Goal: Information Seeking & Learning: Learn about a topic

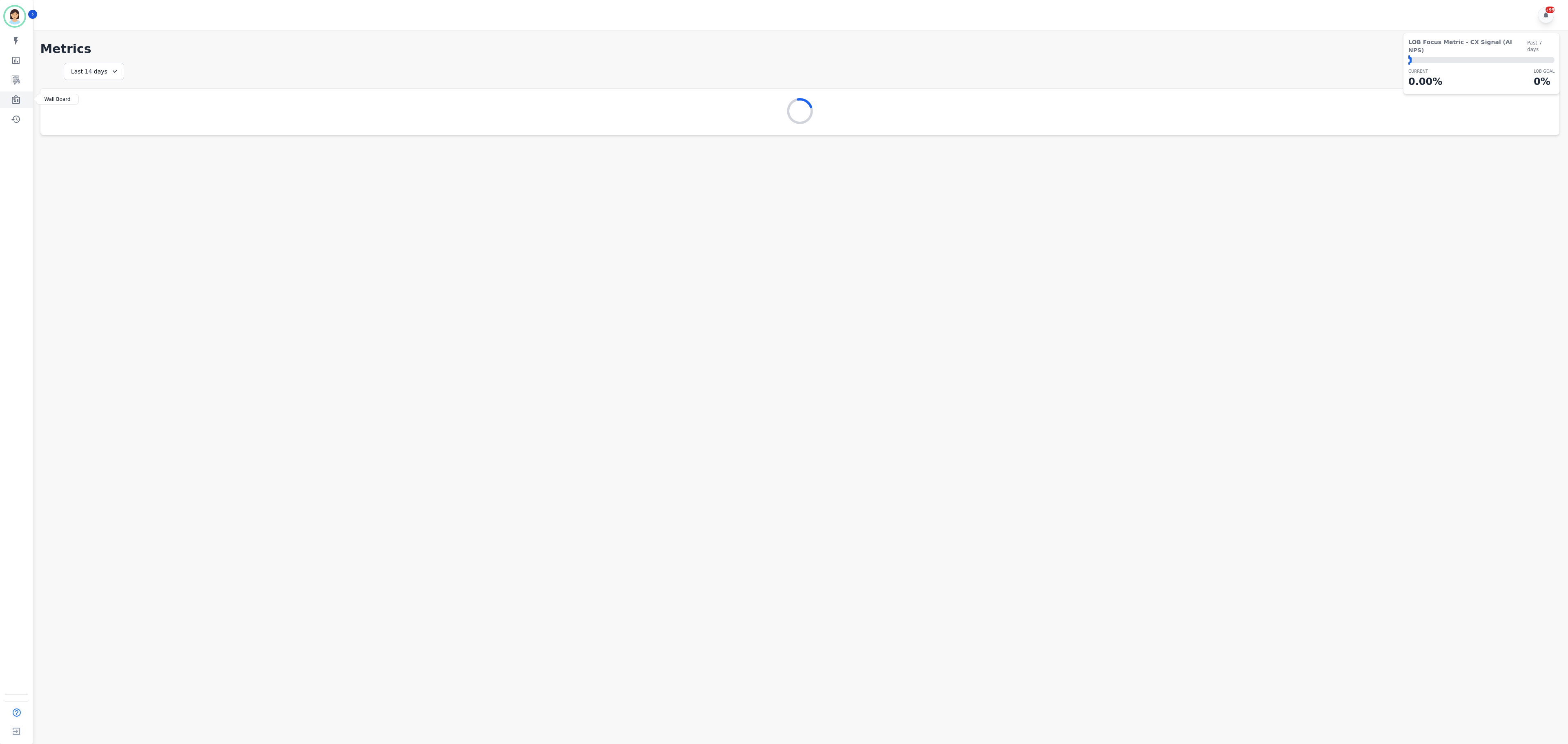
click at [13, 95] on icon "Sidebar" at bounding box center [16, 99] width 10 height 10
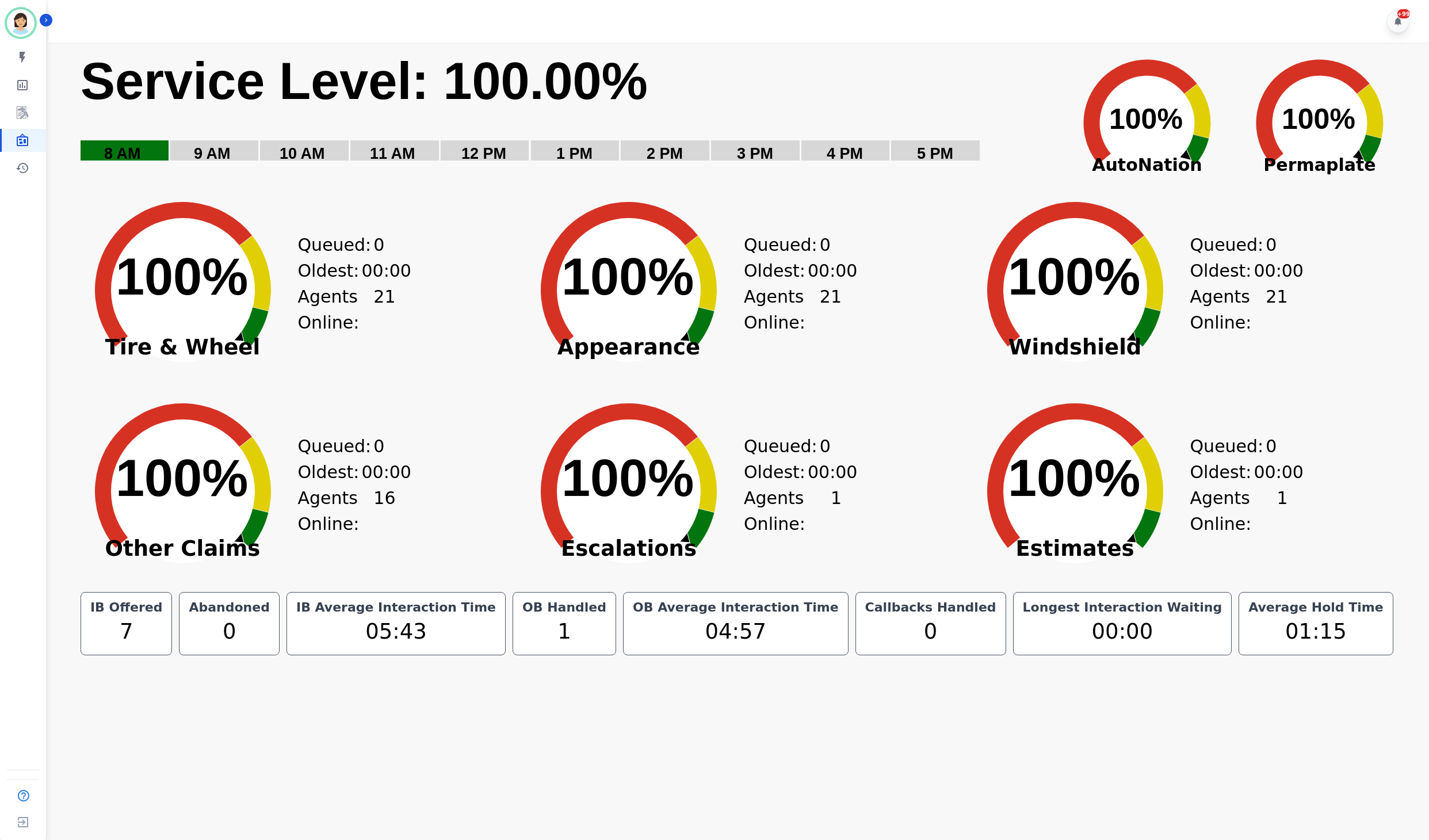
click at [816, 122] on rect "Service Level: 0%" at bounding box center [566, 114] width 974 height 129
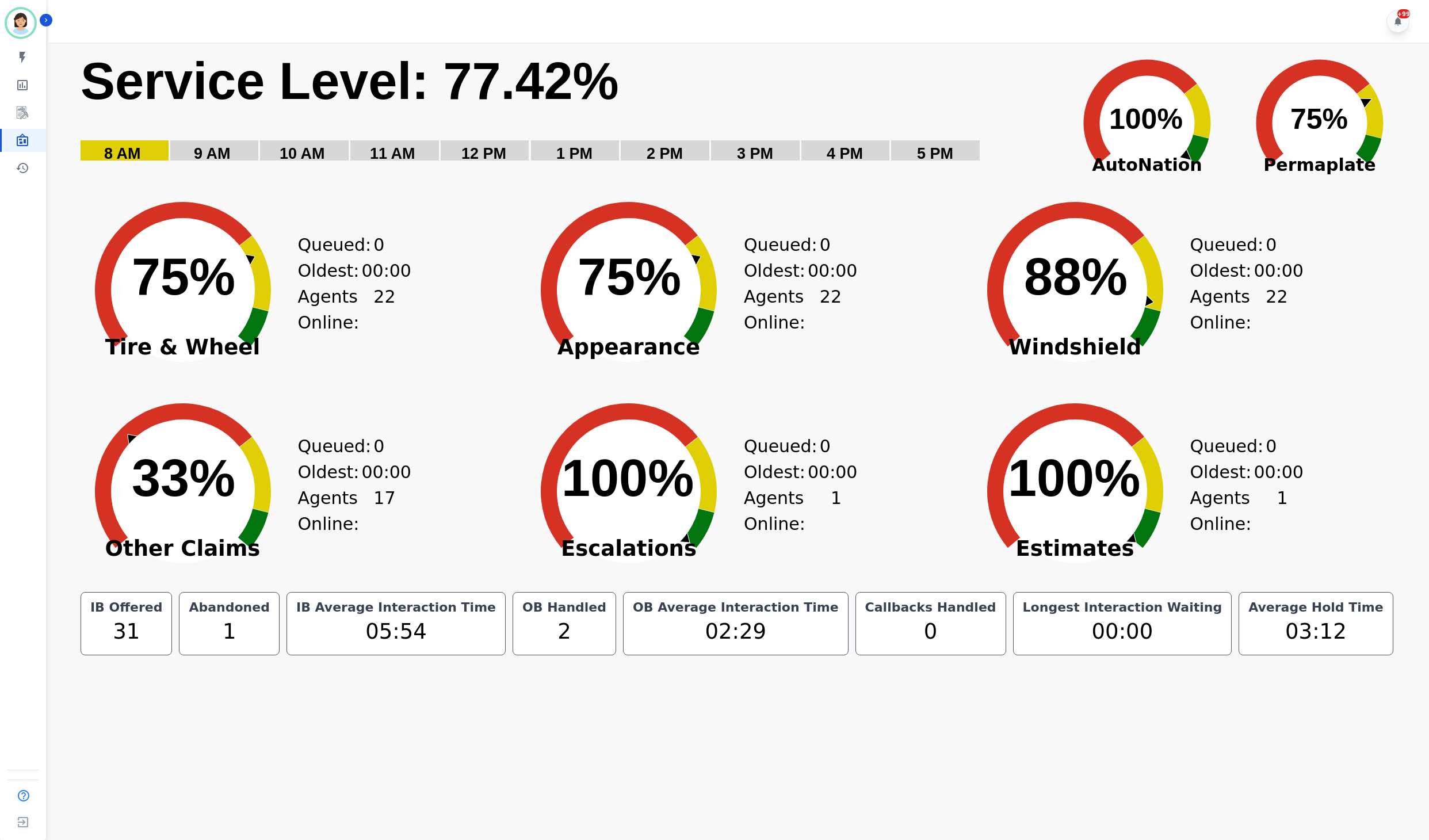
click at [339, 194] on div "Queued: 0 Oldest: 00:00 Agents Online: 22" at bounding box center [347, 282] width 98 height 201
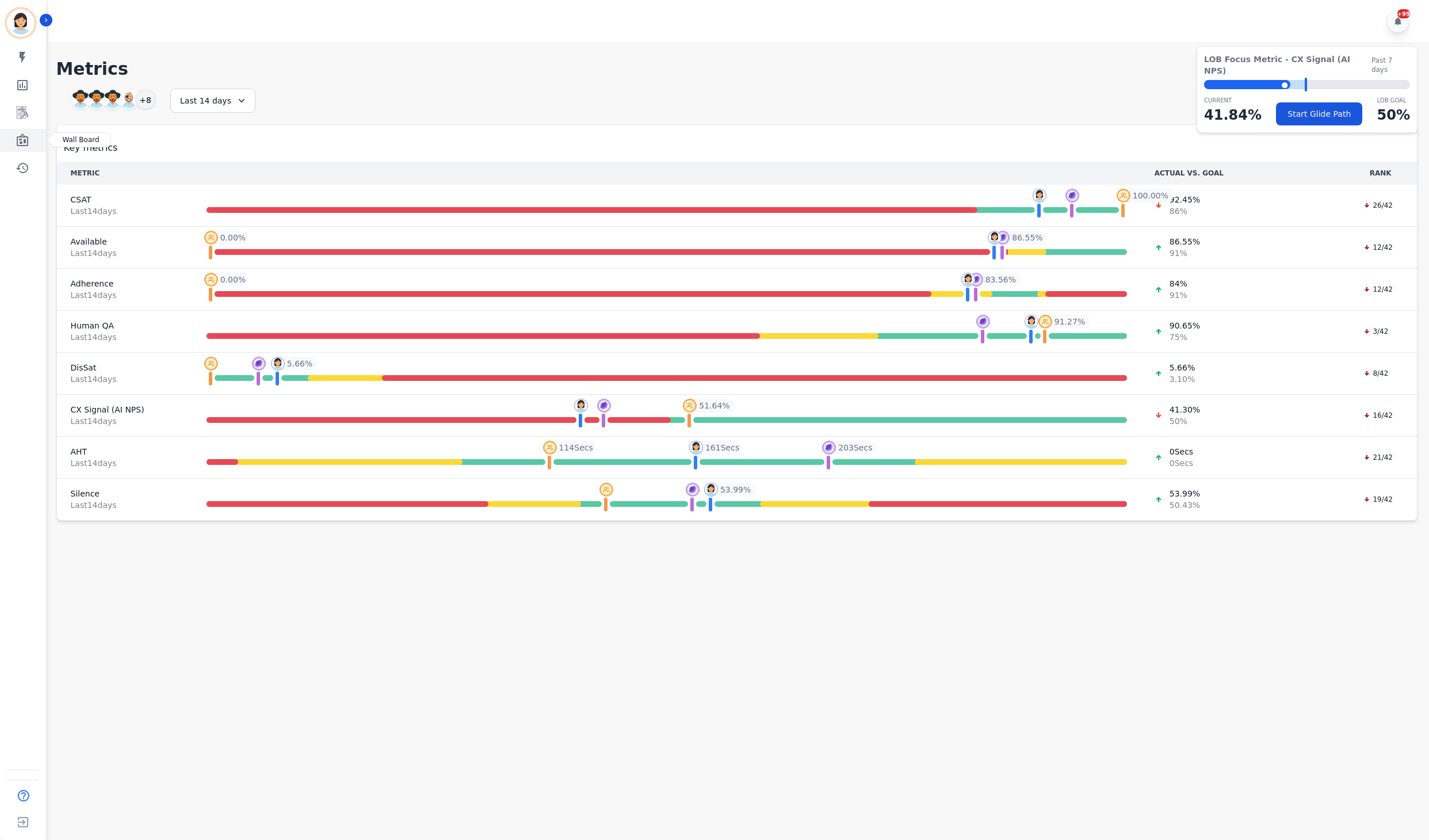
click at [16, 136] on icon "Sidebar" at bounding box center [22, 140] width 13 height 13
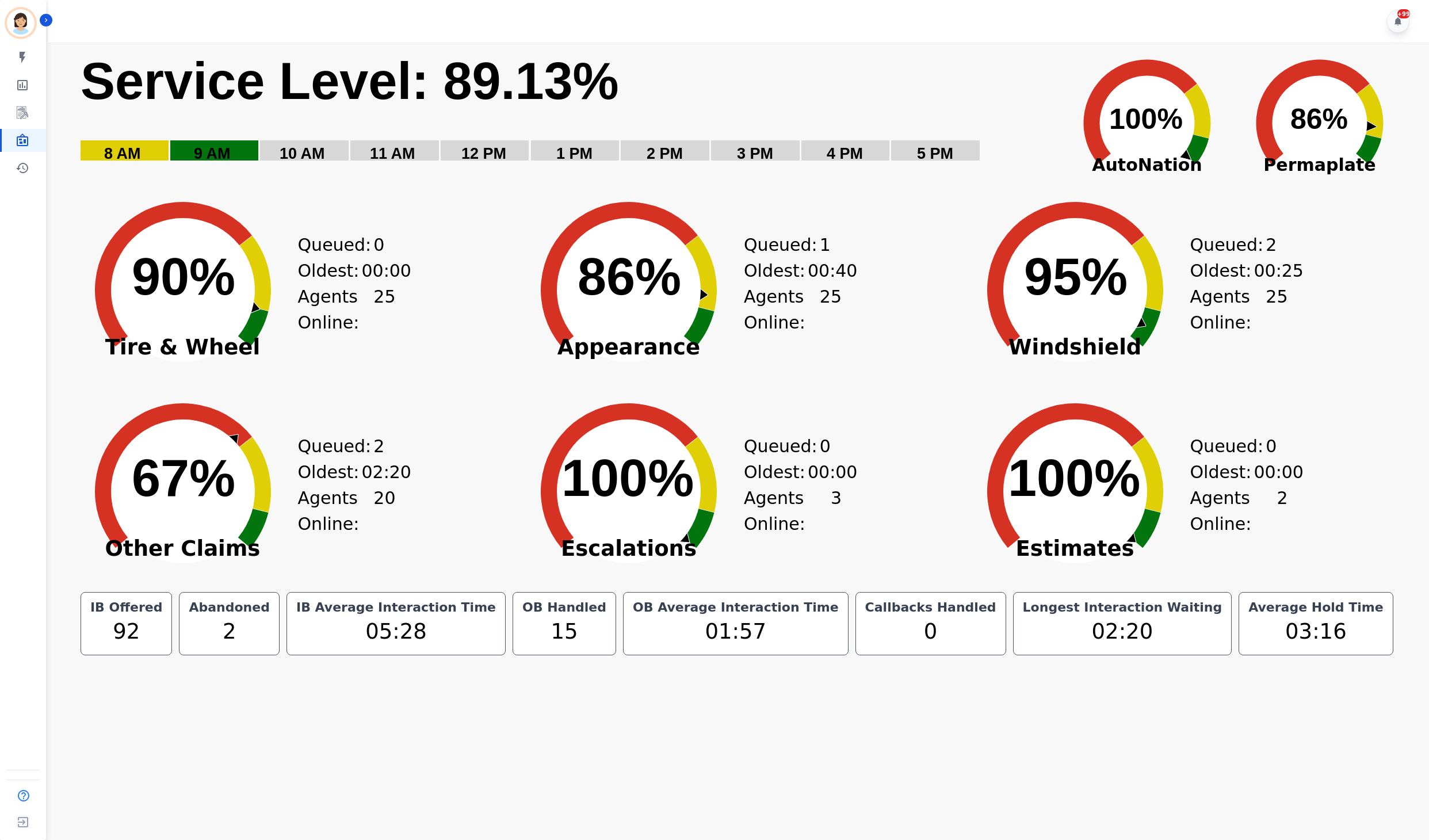
click at [883, 131] on rect "Service Level: 0%" at bounding box center [566, 114] width 974 height 129
drag, startPoint x: 406, startPoint y: 102, endPoint x: 396, endPoint y: 96, distance: 11.7
click at [400, 100] on text "Service Level: 89.69%" at bounding box center [350, 81] width 538 height 57
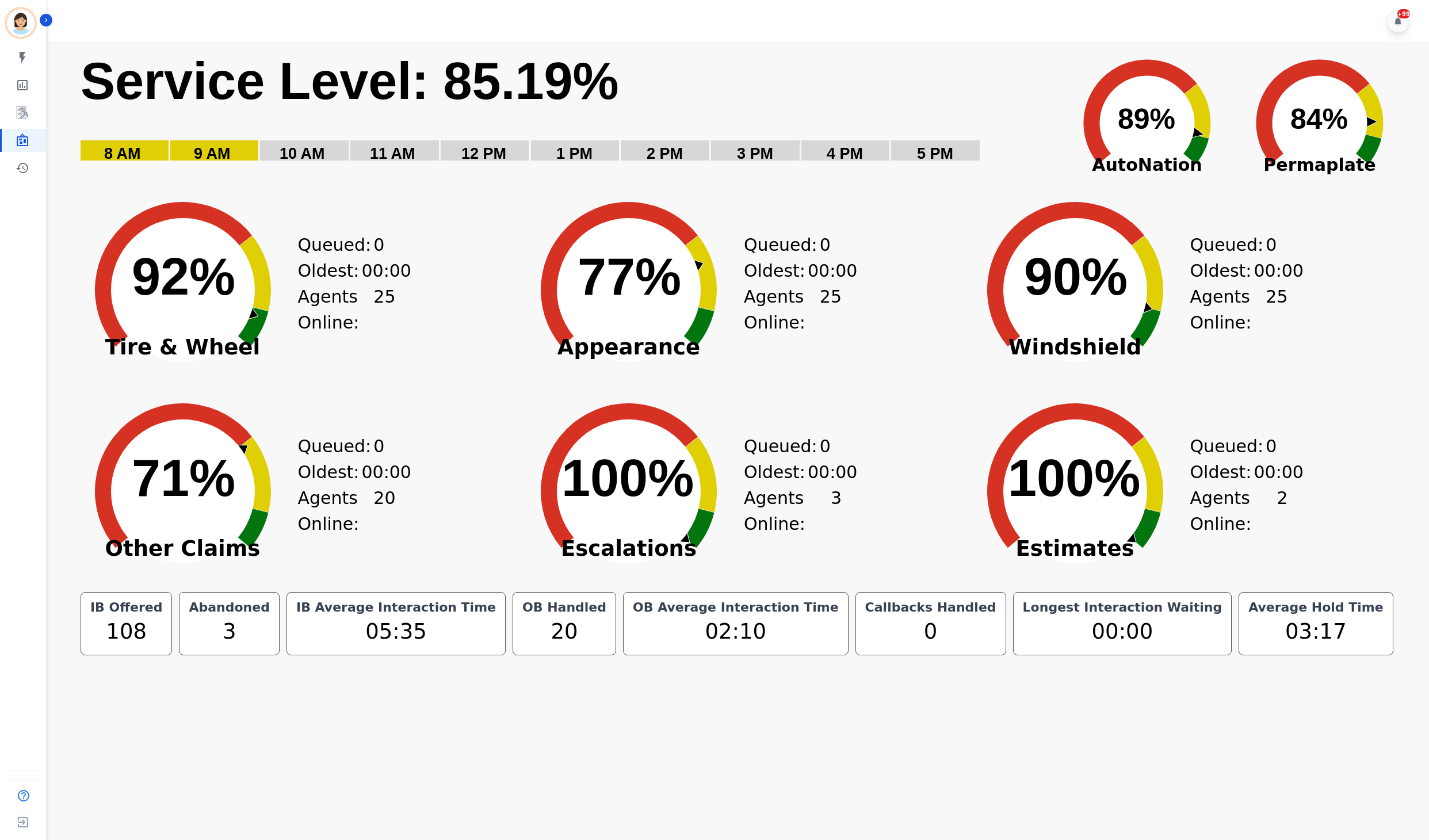
click at [752, 141] on rect "Service Level: 0%" at bounding box center [755, 150] width 88 height 20
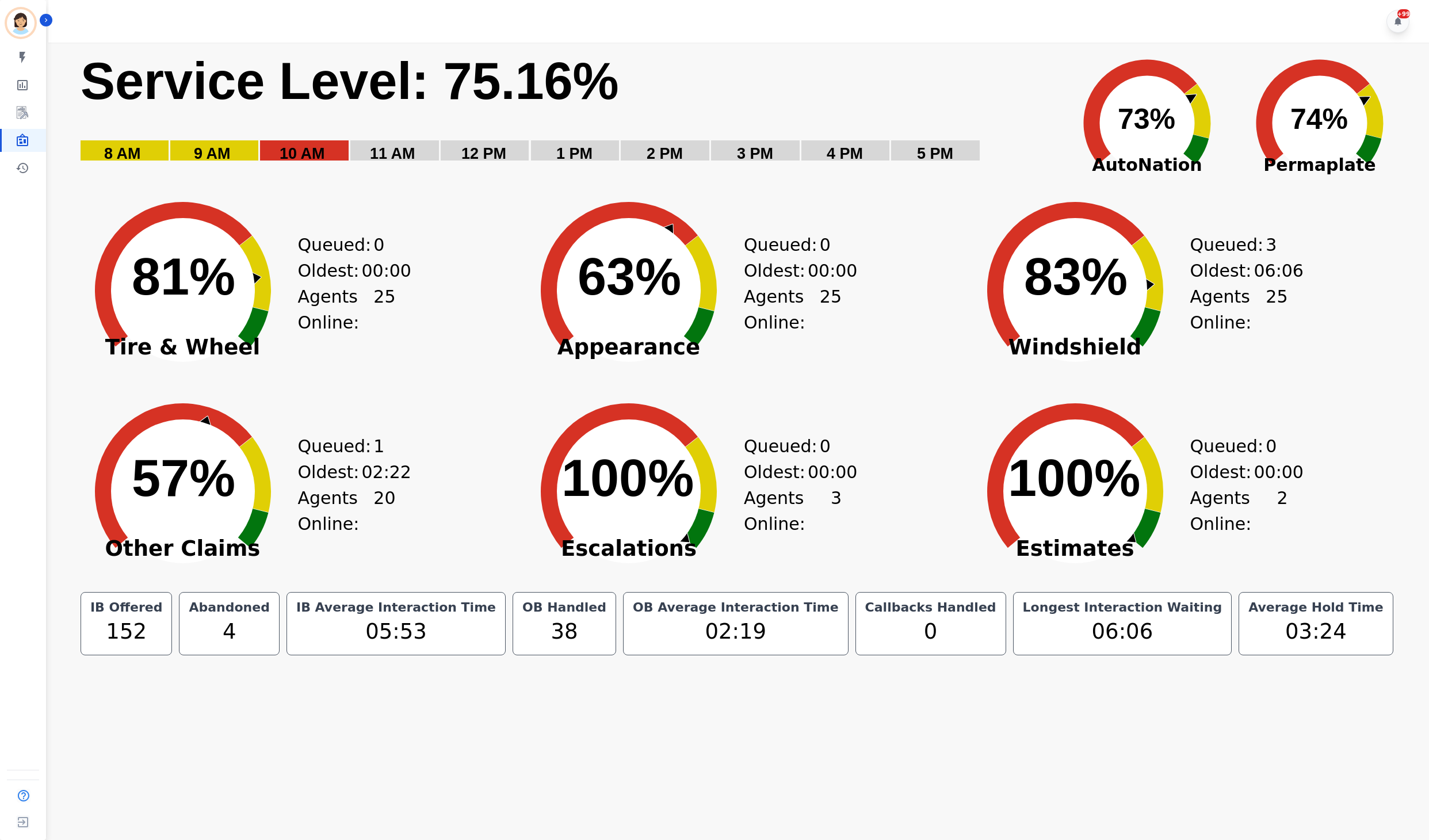
click at [882, 107] on rect "Service Level: 0%" at bounding box center [566, 114] width 974 height 129
click at [1272, 118] on icon at bounding box center [1313, 111] width 113 height 104
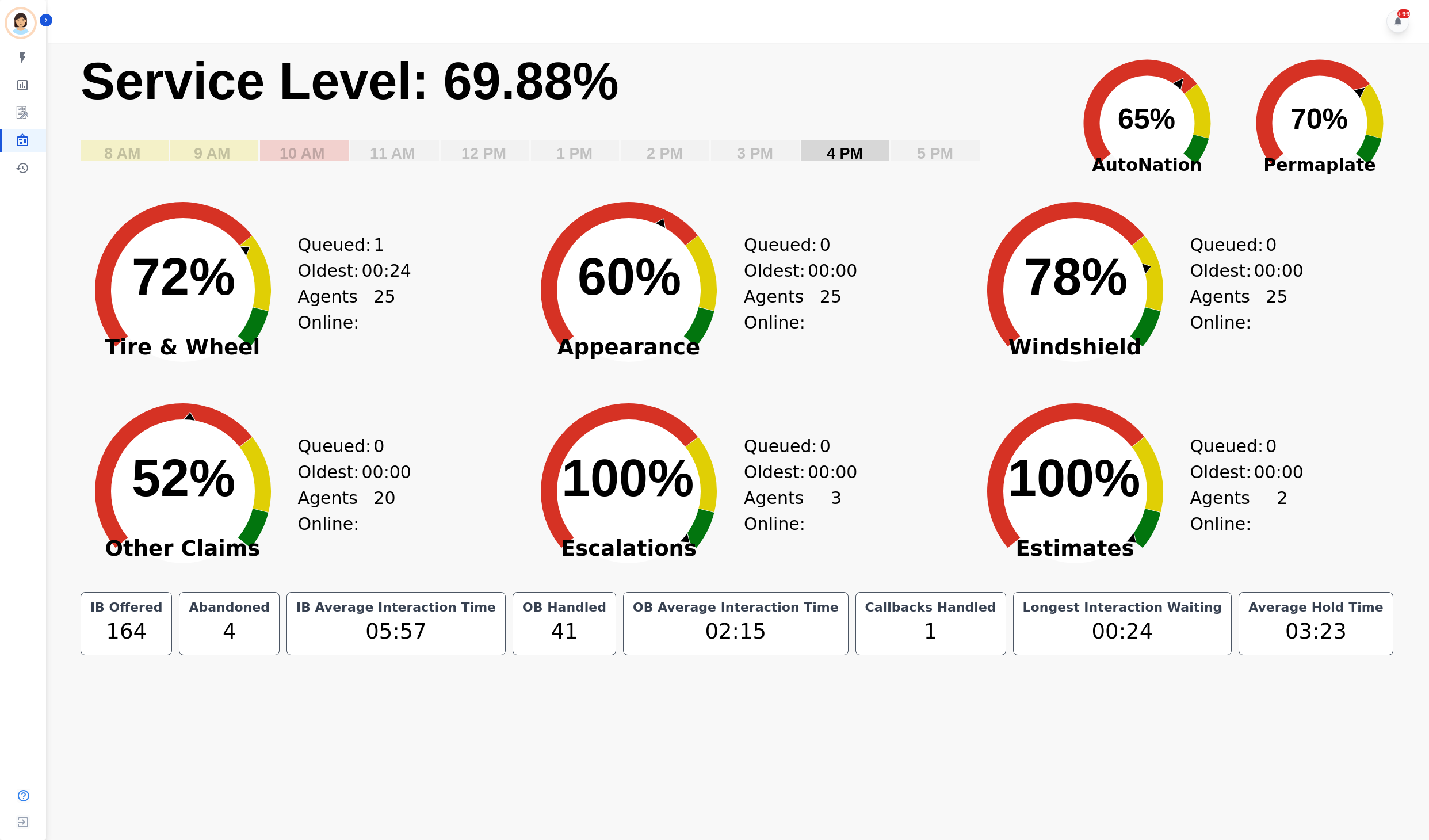
click at [830, 149] on text "4 PM" at bounding box center [845, 153] width 36 height 17
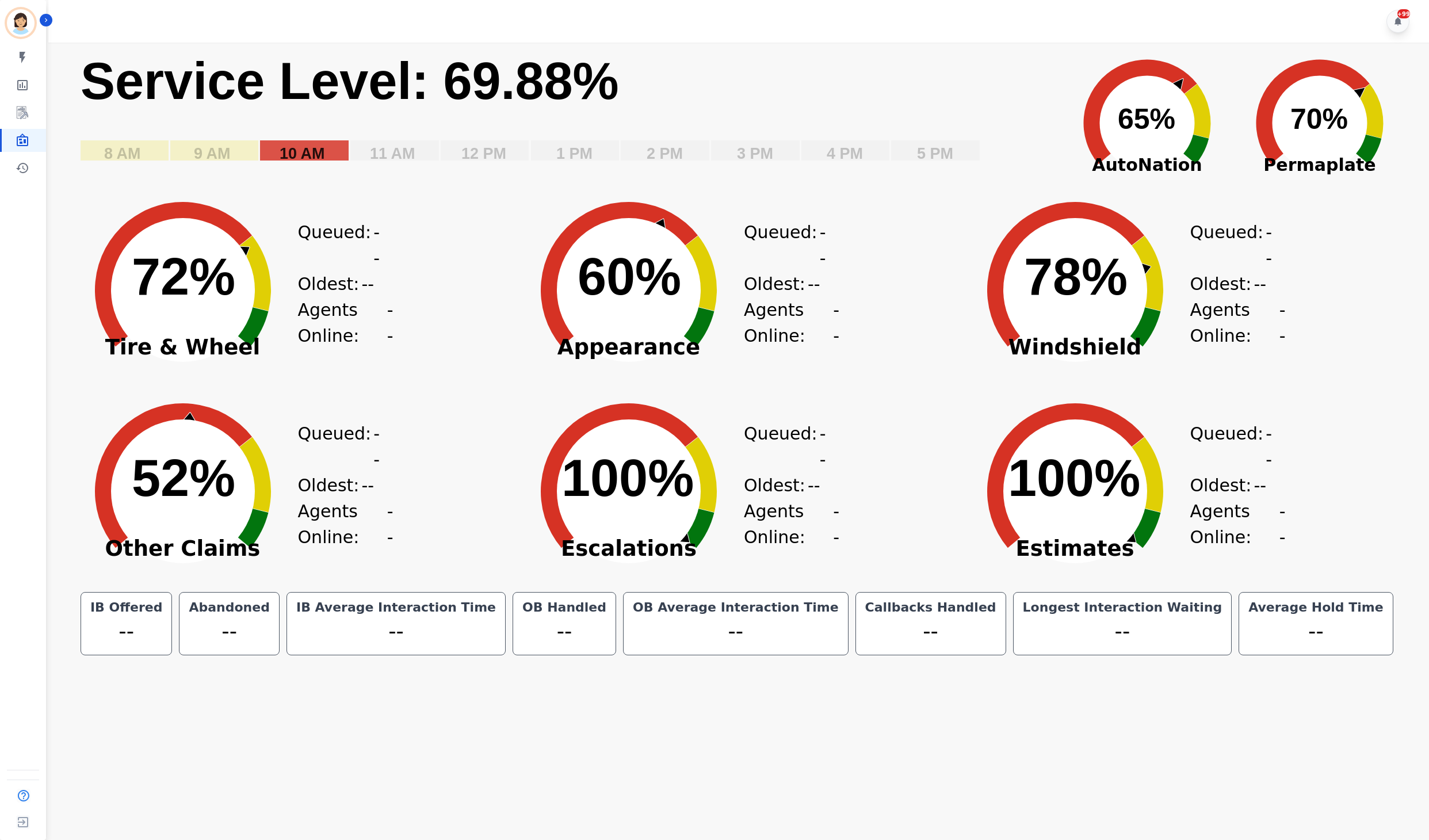
click at [331, 148] on rect "Service Level: 0%" at bounding box center [304, 150] width 88 height 20
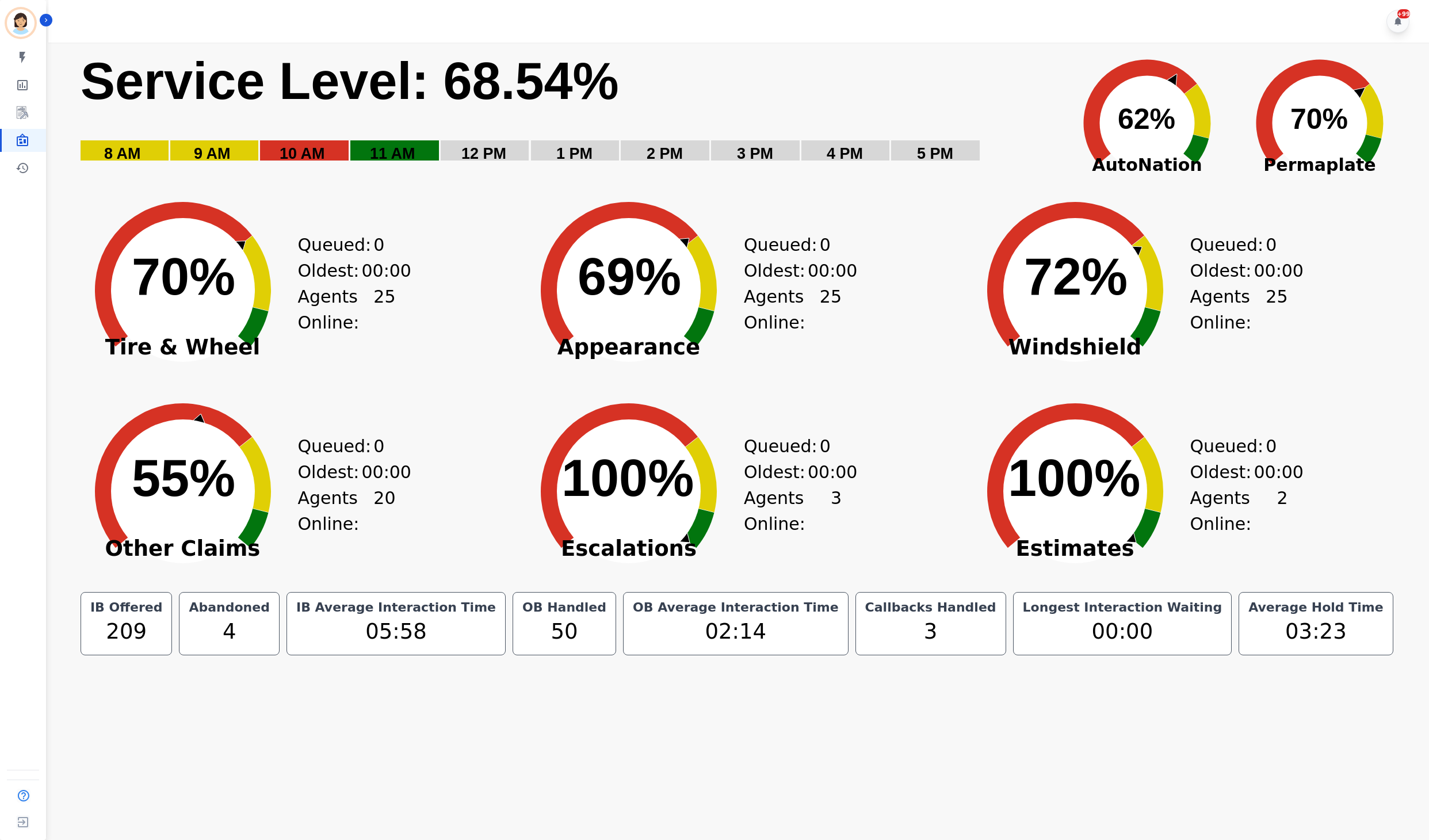
drag, startPoint x: 517, startPoint y: 138, endPoint x: 515, endPoint y: 148, distance: 10.2
click at [517, 138] on rect "Service Level: 0%" at bounding box center [566, 114] width 974 height 129
click at [870, 119] on rect "Service Level: 0%" at bounding box center [566, 114] width 974 height 129
click at [16, 113] on icon "Sidebar" at bounding box center [22, 112] width 11 height 12
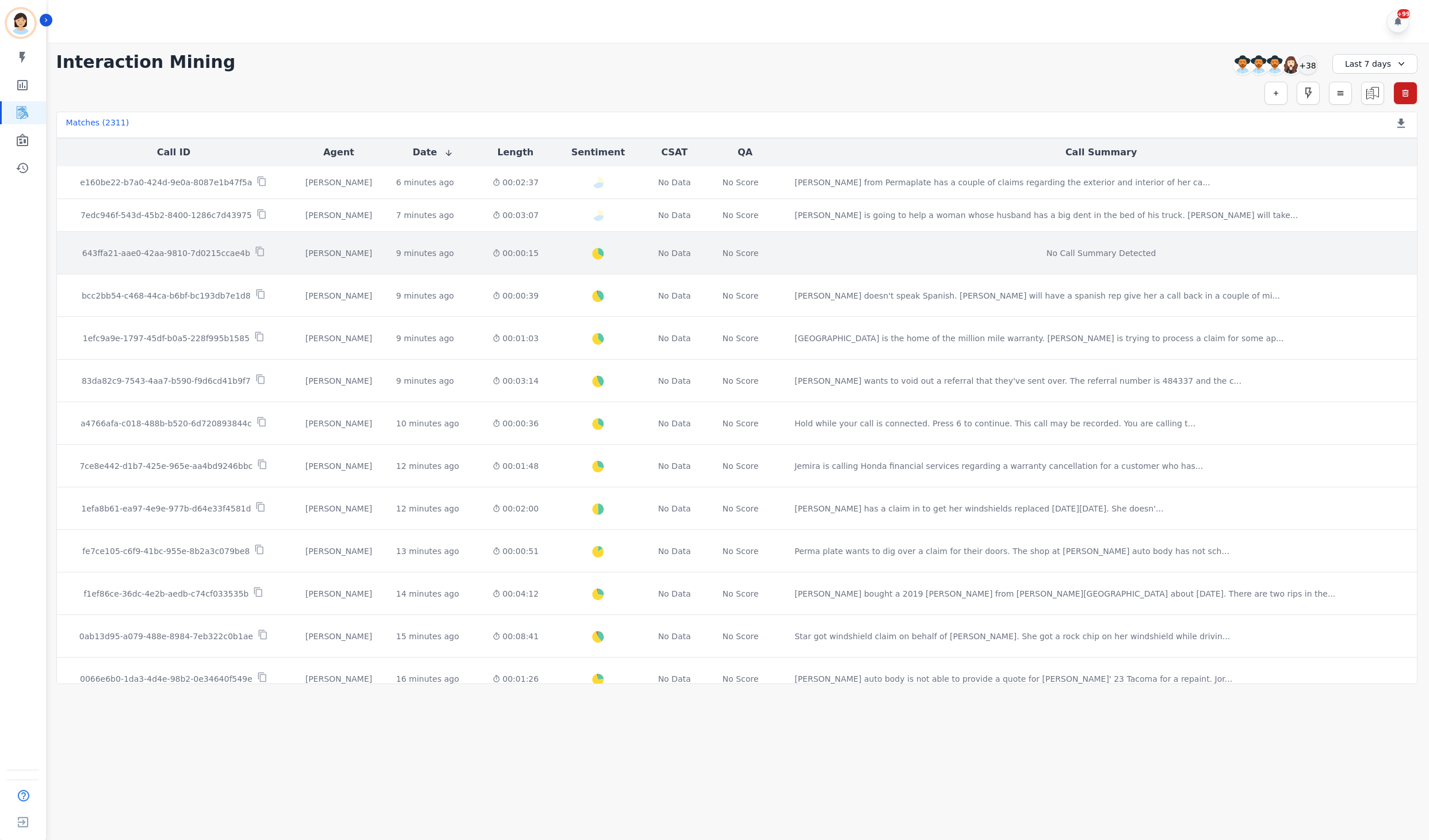
click at [161, 236] on td "643ffa21-aae0-42aa-9810-7d0215ccae4b" at bounding box center [173, 253] width 234 height 42
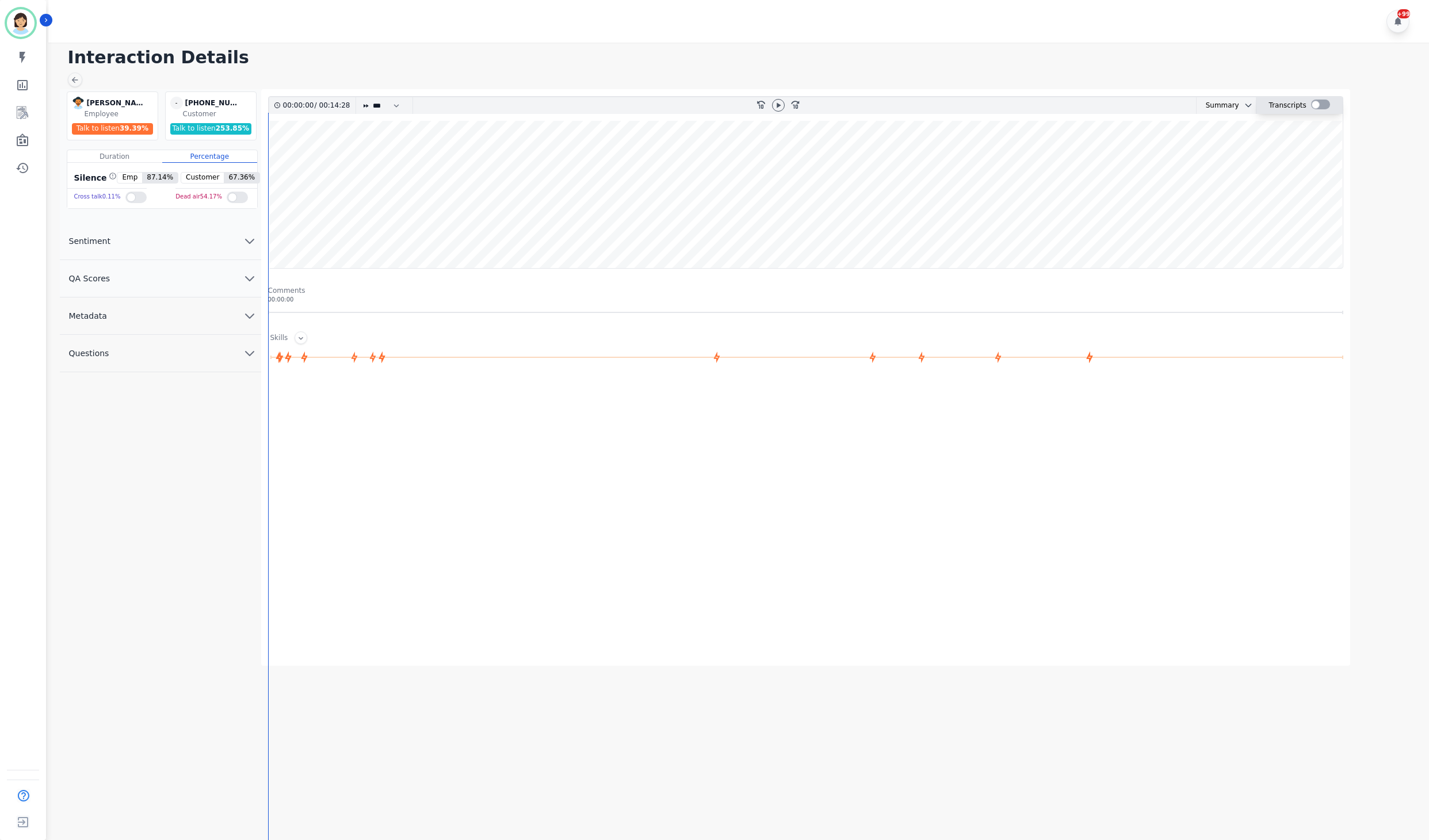
click at [1321, 102] on div at bounding box center [1321, 104] width 19 height 10
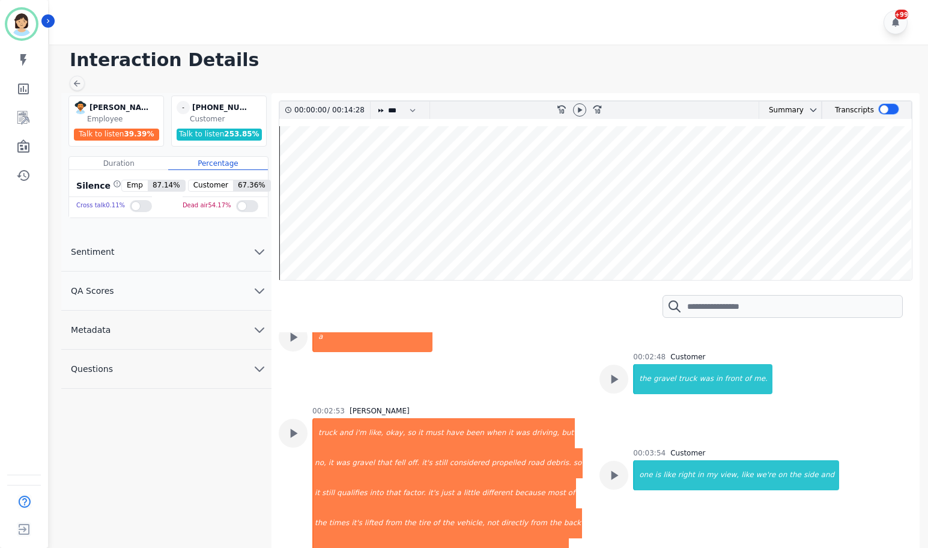
scroll to position [1096, 0]
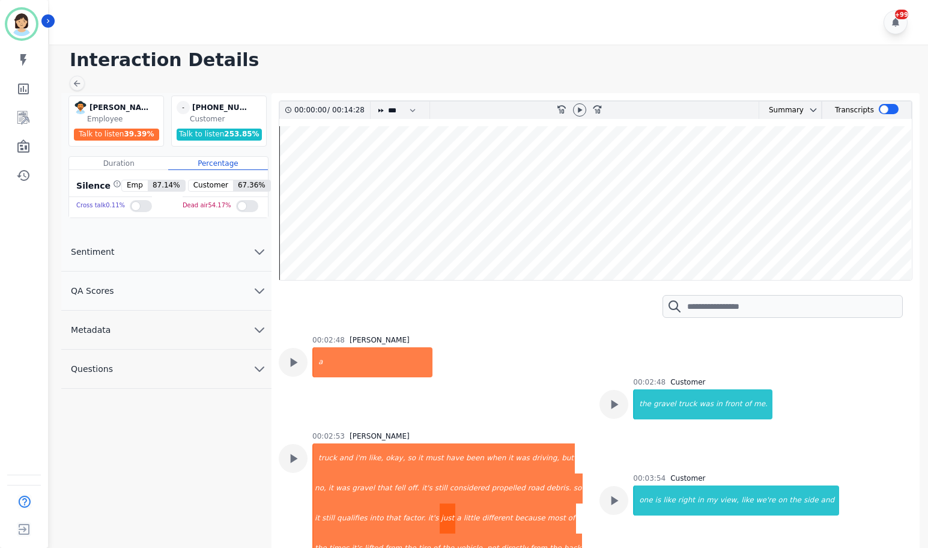
click at [440, 503] on div "just" at bounding box center [448, 518] width 16 height 30
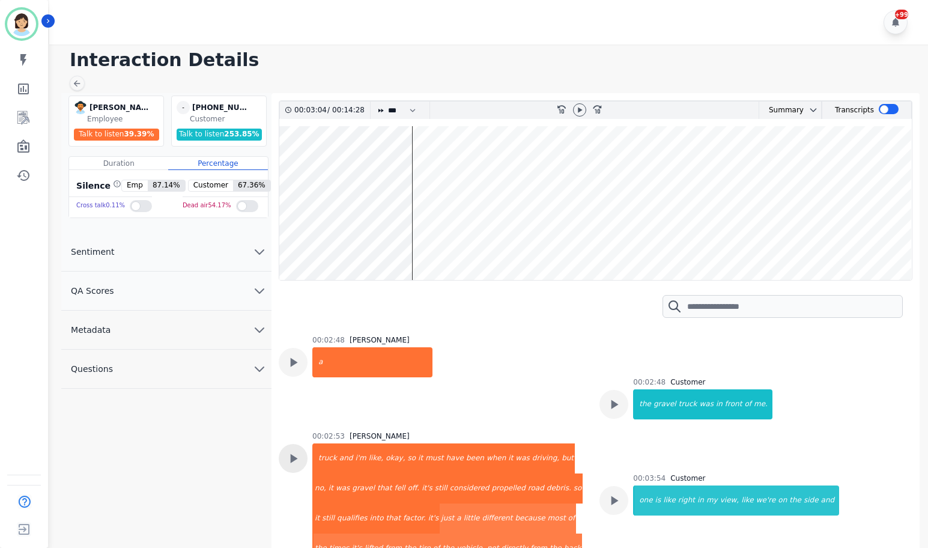
click at [295, 450] on icon at bounding box center [293, 458] width 16 height 16
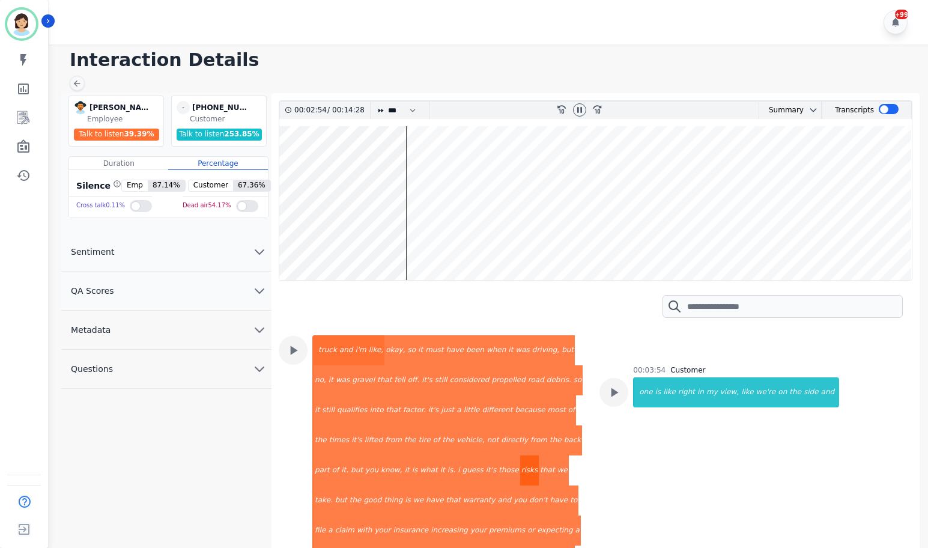
scroll to position [1171, 0]
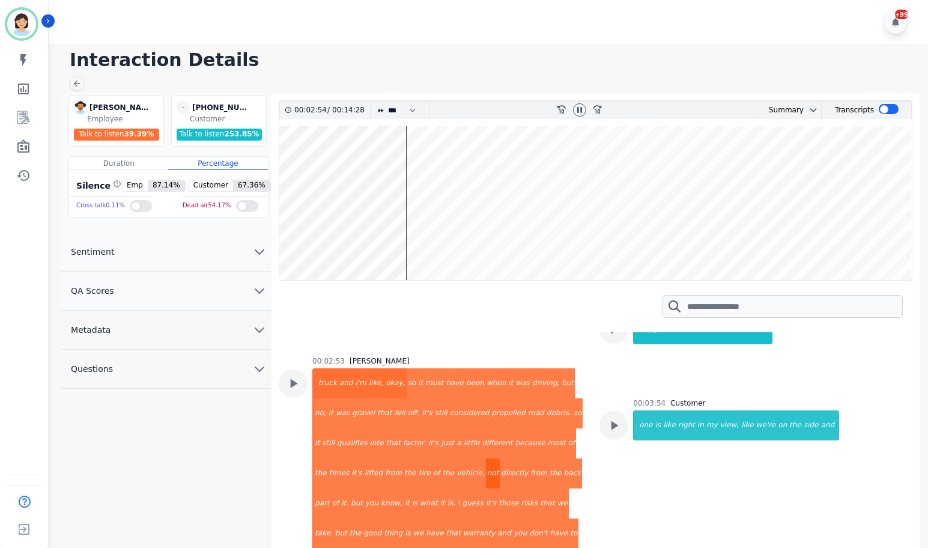
click at [486, 458] on div "not" at bounding box center [493, 473] width 14 height 30
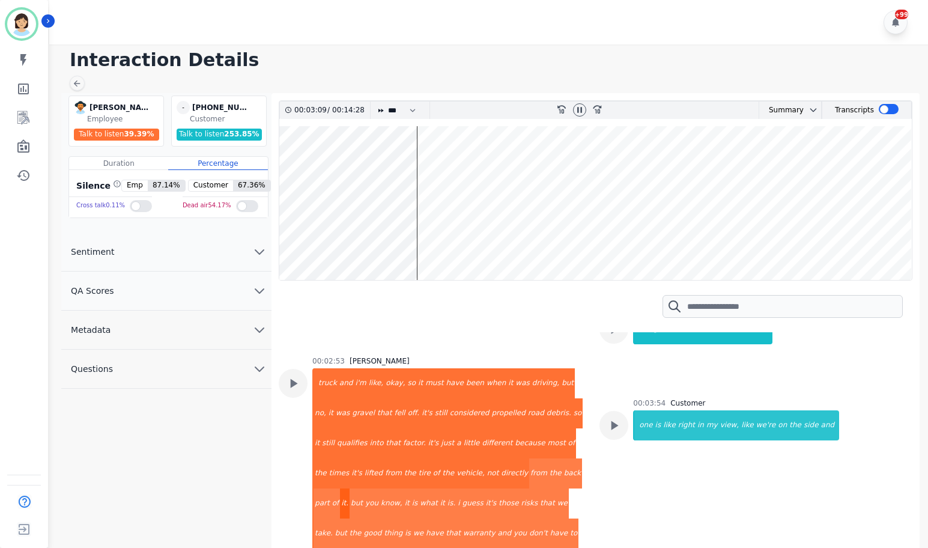
scroll to position [1246, 0]
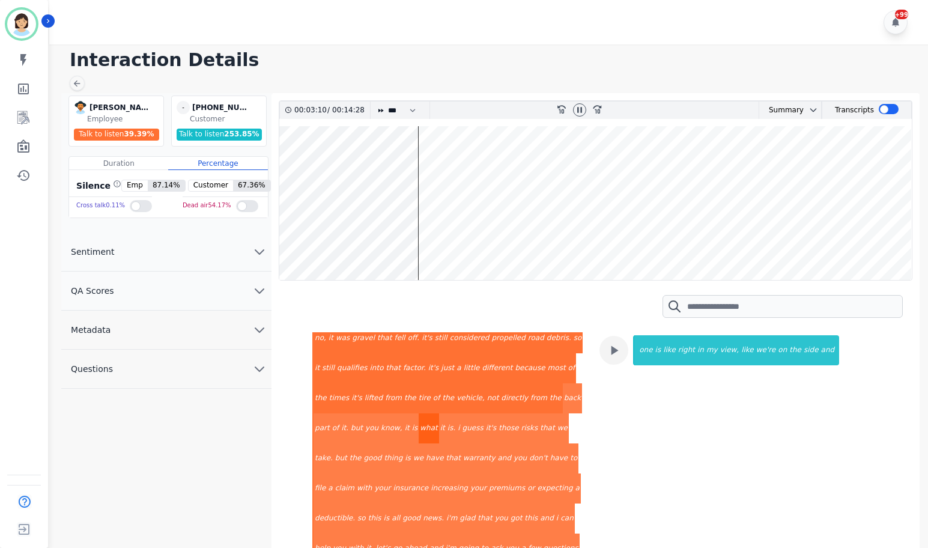
click at [438, 413] on div "what" at bounding box center [429, 428] width 20 height 30
click at [520, 413] on div "risks" at bounding box center [529, 428] width 19 height 30
click at [497, 443] on div "warranty" at bounding box center [479, 458] width 35 height 30
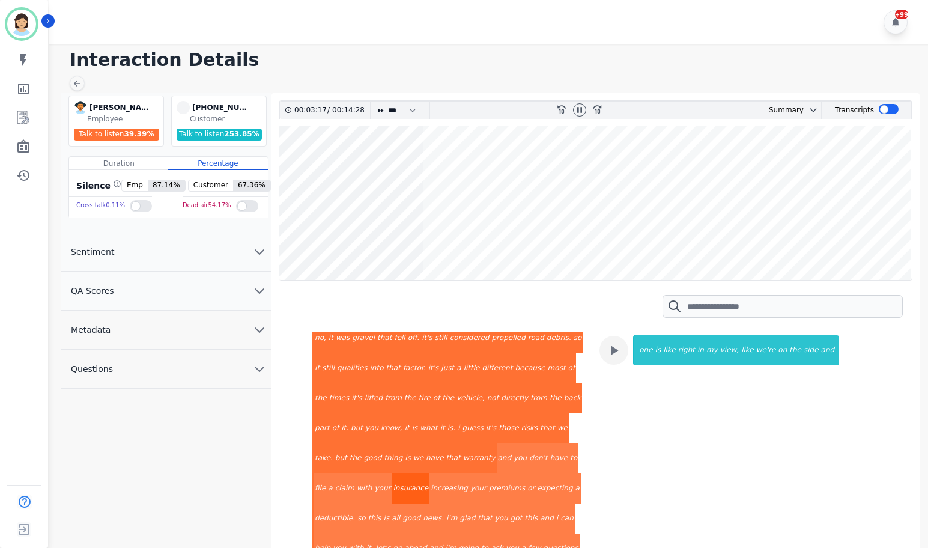
click at [429, 473] on div "insurance" at bounding box center [411, 488] width 38 height 30
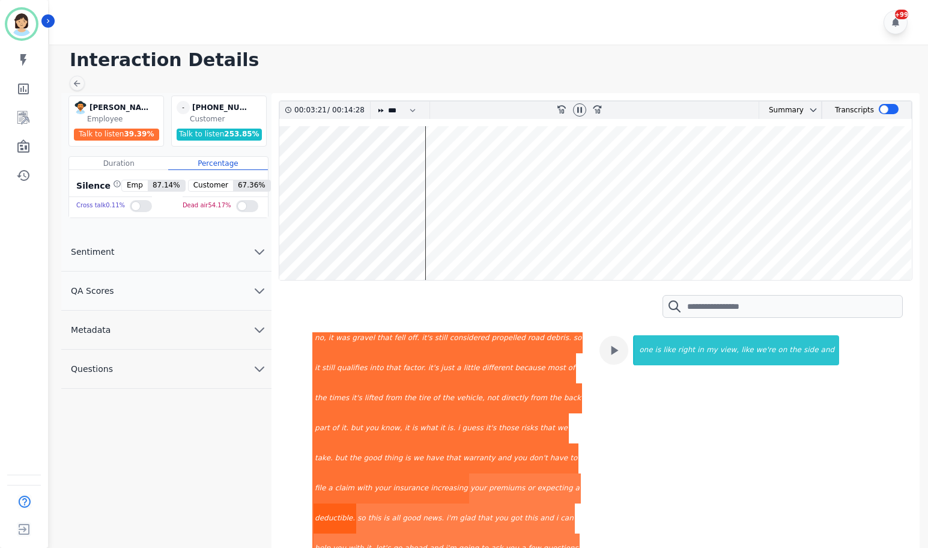
click at [356, 503] on div "deductible." at bounding box center [334, 518] width 43 height 30
click at [535, 503] on div "this" at bounding box center [531, 518] width 16 height 30
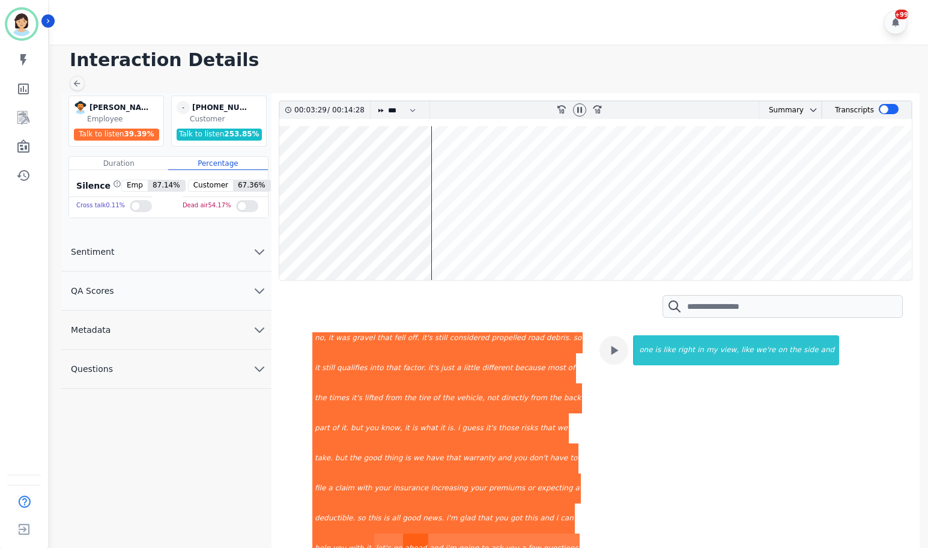
click at [410, 533] on div "ahead" at bounding box center [415, 548] width 25 height 30
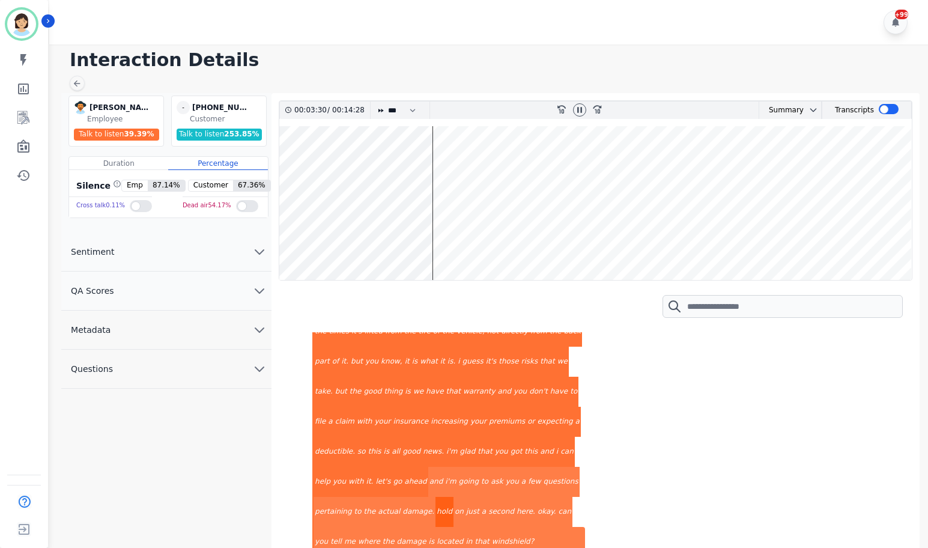
scroll to position [1321, 0]
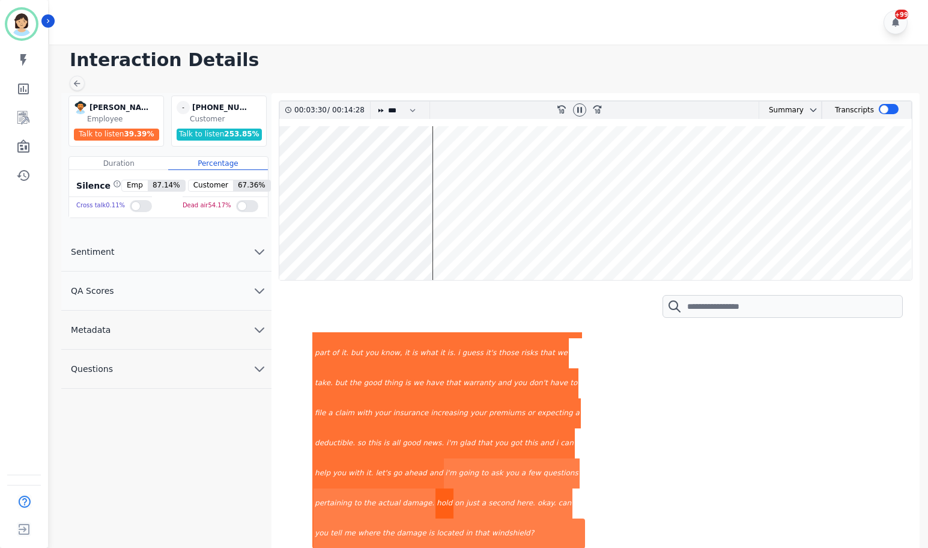
click at [435, 488] on div "hold" at bounding box center [444, 503] width 18 height 30
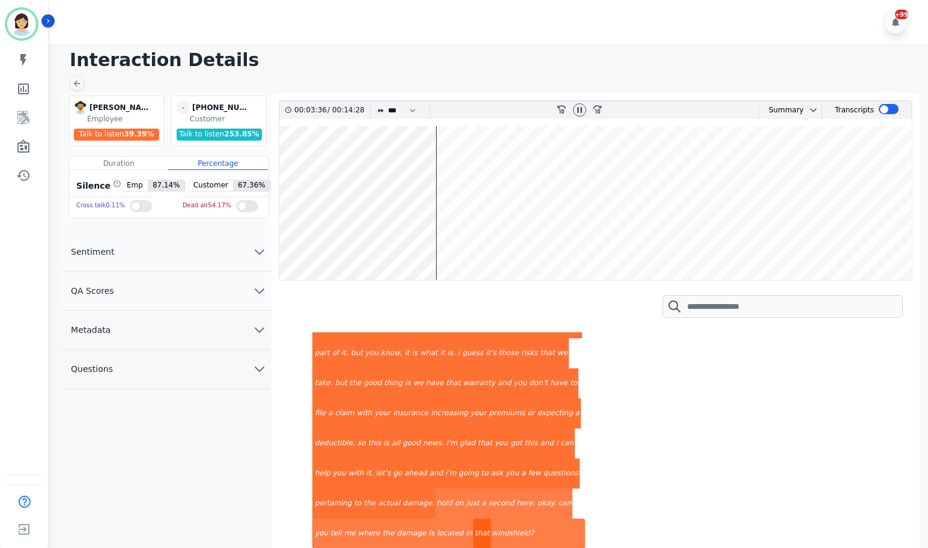
click at [473, 518] on div "that" at bounding box center [481, 533] width 17 height 30
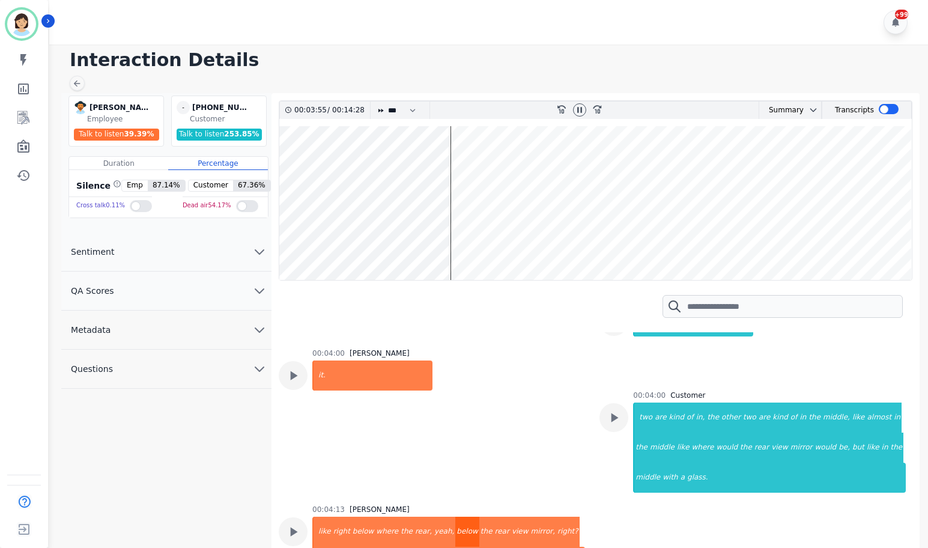
scroll to position [1772, 0]
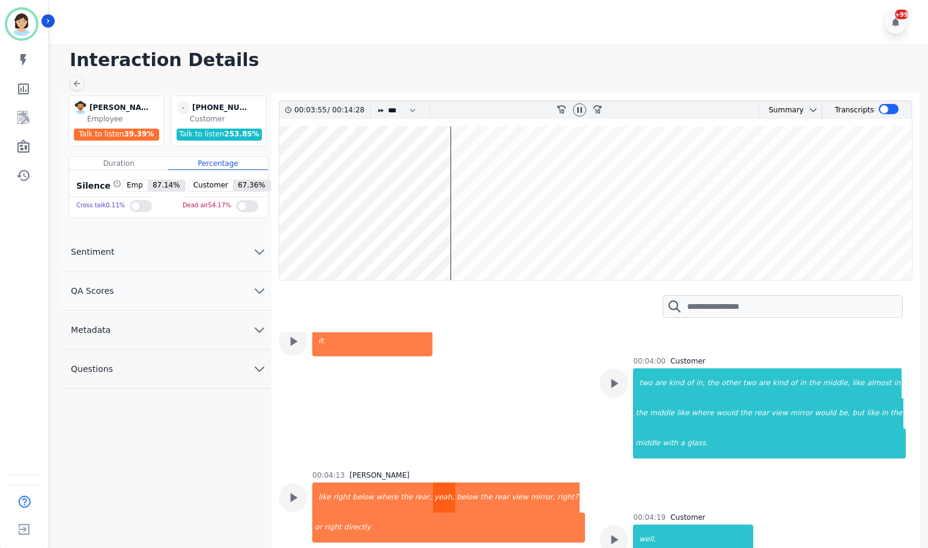
click at [433, 482] on div "yeah," at bounding box center [444, 497] width 22 height 30
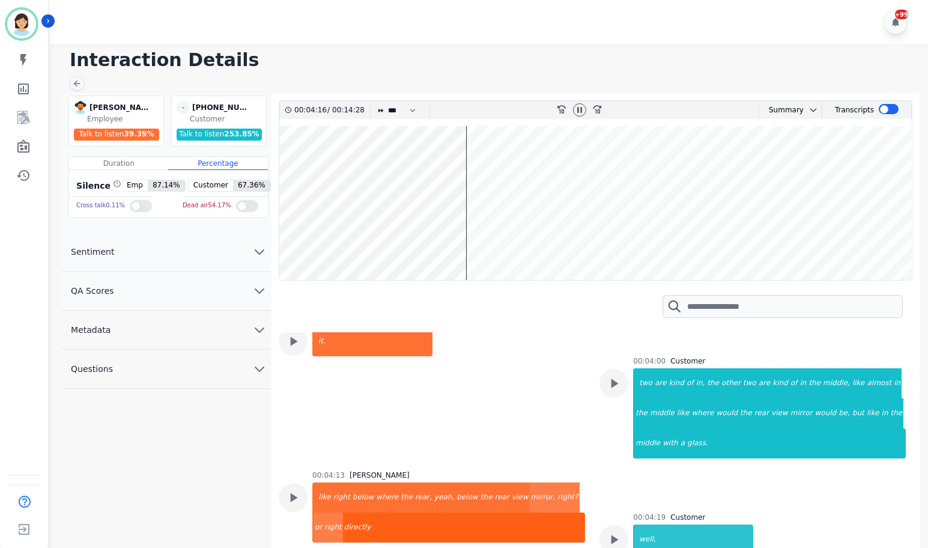
scroll to position [1621, 0]
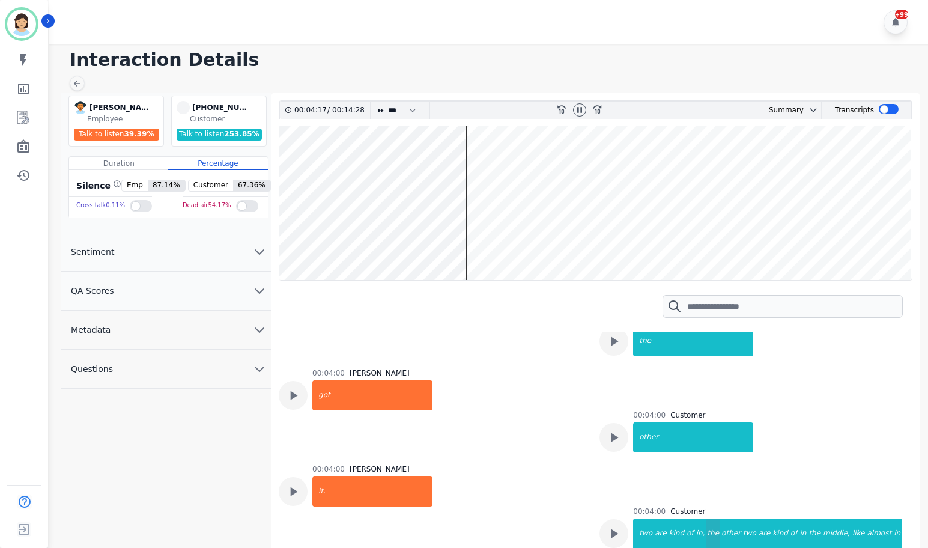
click at [706, 518] on div "the" at bounding box center [713, 533] width 14 height 30
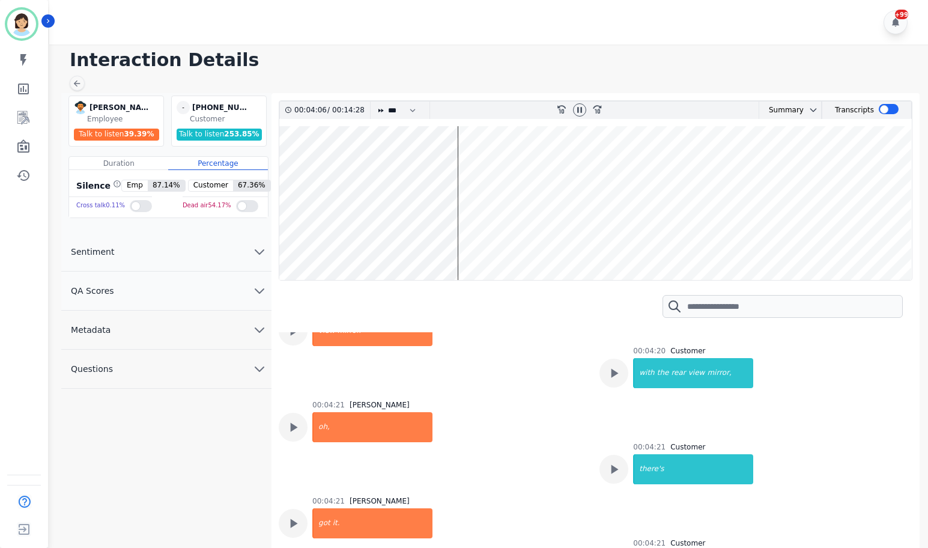
scroll to position [2297, 0]
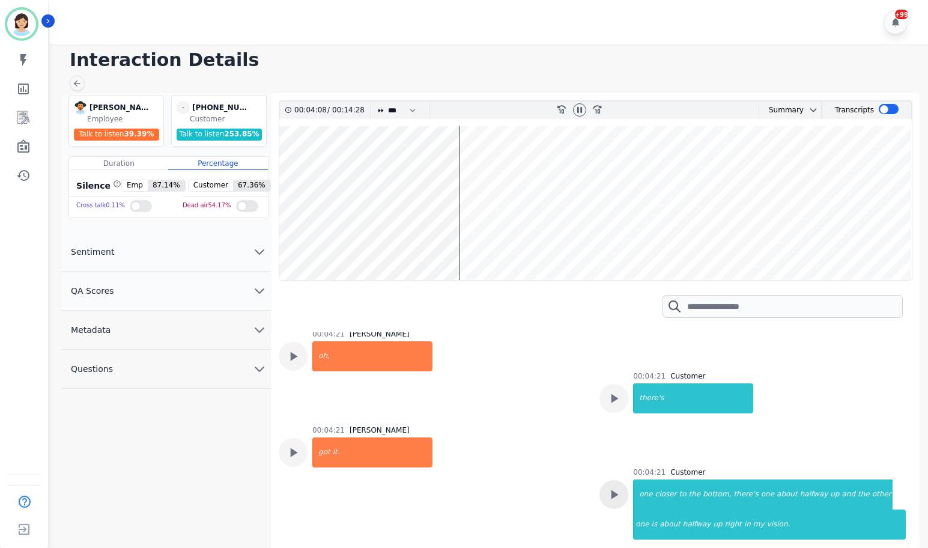
click at [619, 486] on icon at bounding box center [614, 494] width 16 height 16
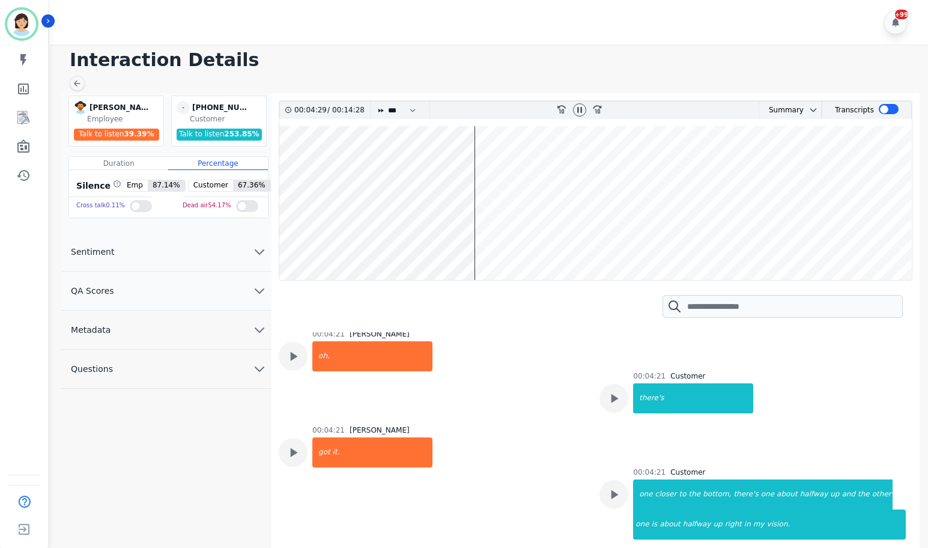
scroll to position [9, 0]
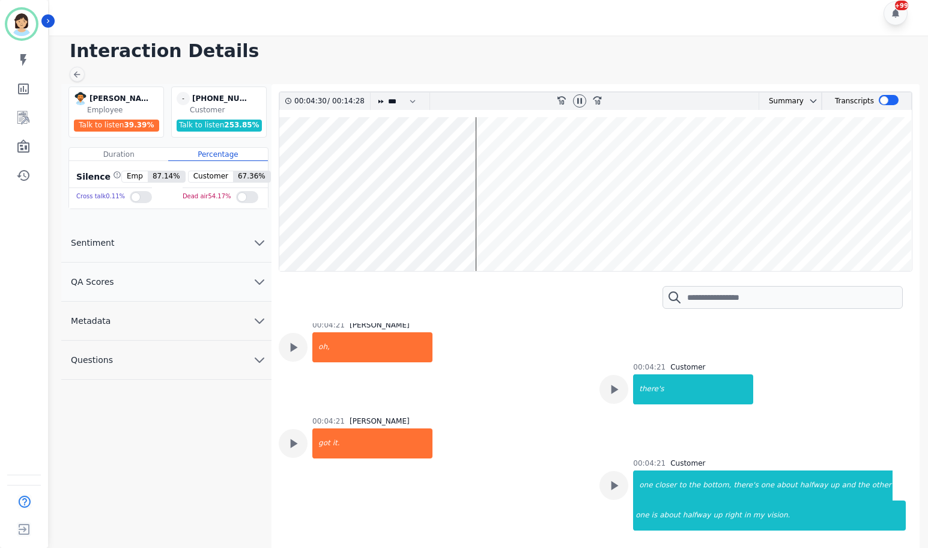
click at [633, 470] on div "one closer to the bottom, there's one about halfway up and the other one is abo…" at bounding box center [769, 500] width 273 height 60
click at [617, 477] on icon at bounding box center [614, 485] width 16 height 16
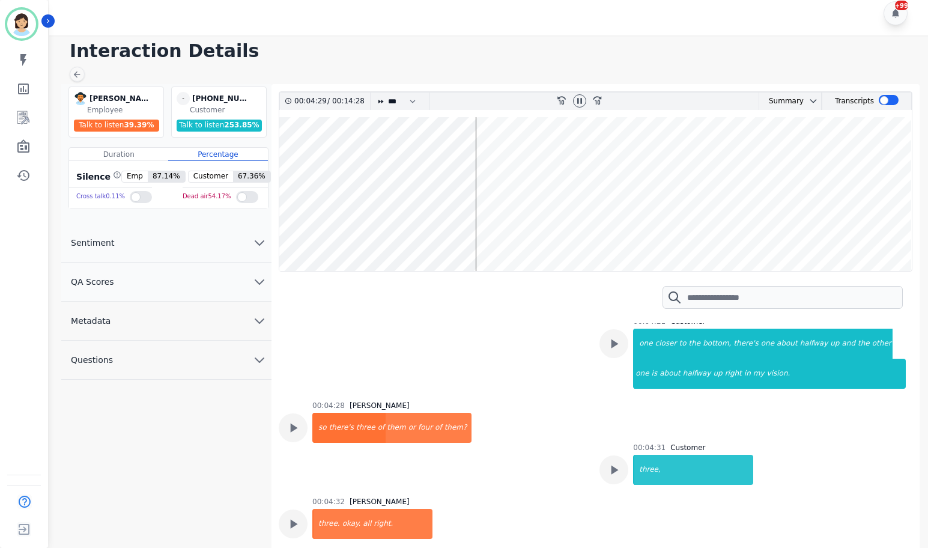
scroll to position [2447, 0]
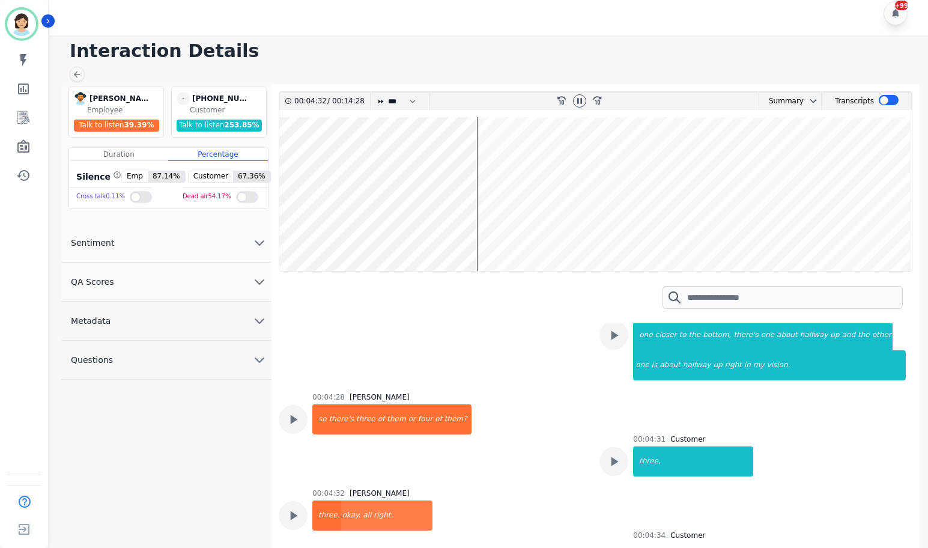
click at [622, 543] on div at bounding box center [613, 557] width 29 height 29
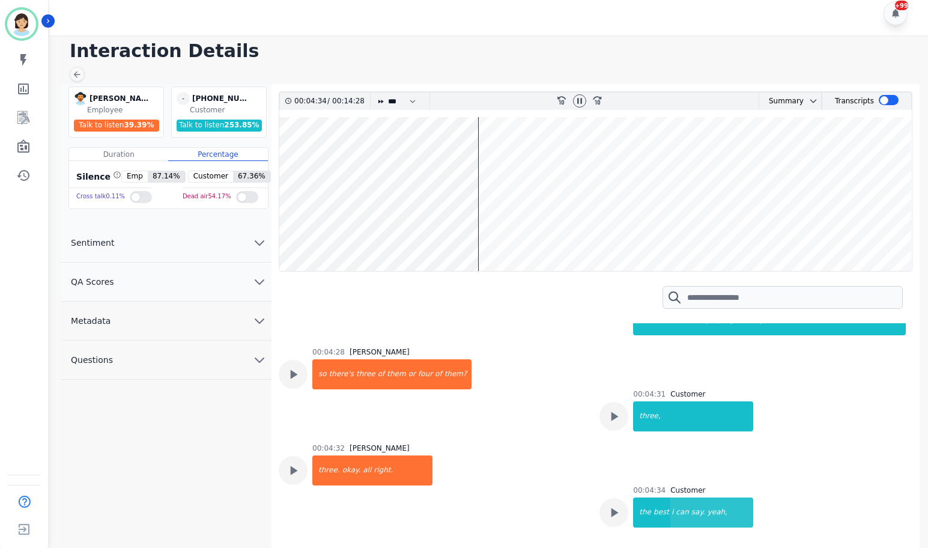
scroll to position [2597, 0]
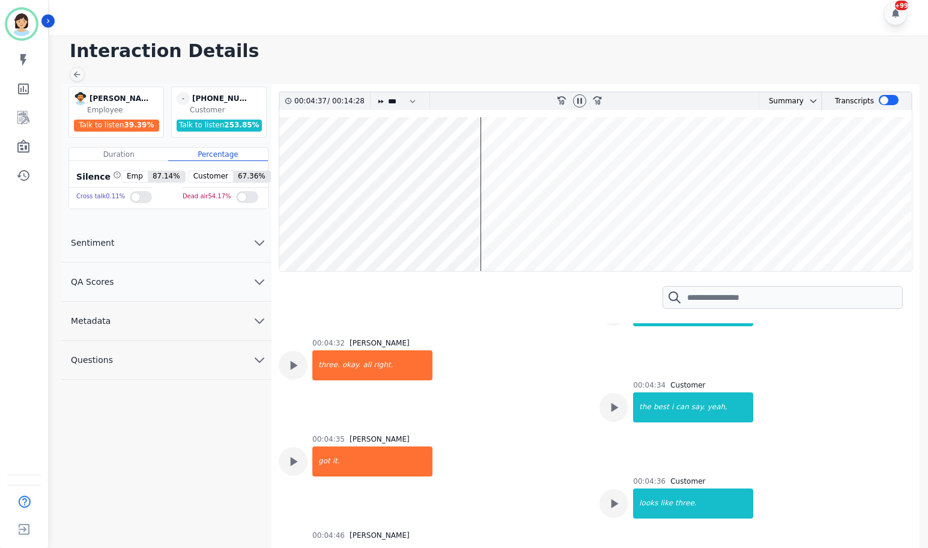
click at [283, 543] on div at bounding box center [293, 557] width 29 height 29
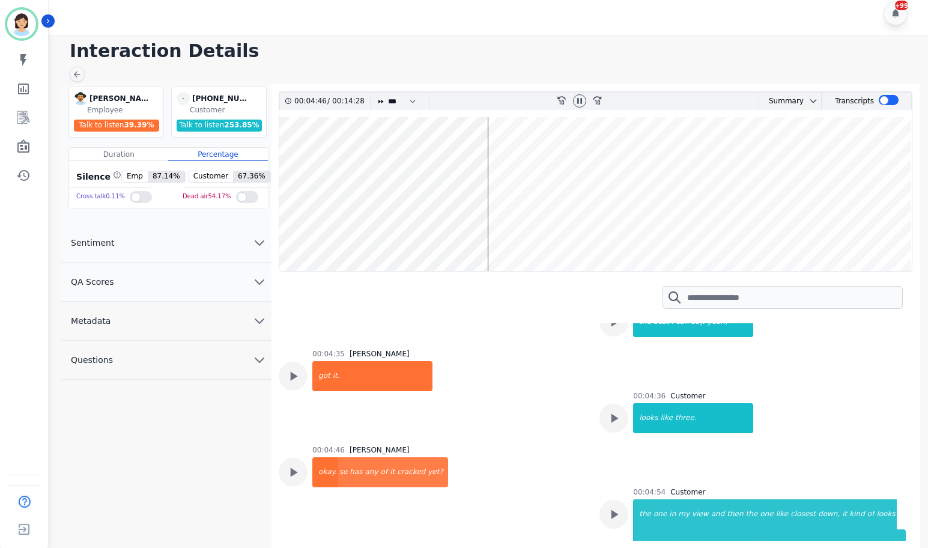
scroll to position [2747, 0]
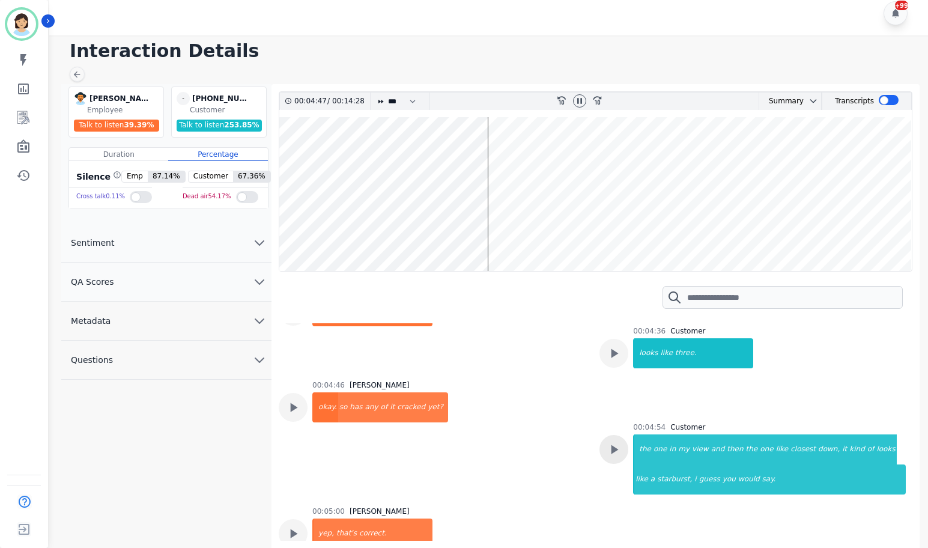
click at [613, 441] on icon at bounding box center [614, 449] width 16 height 16
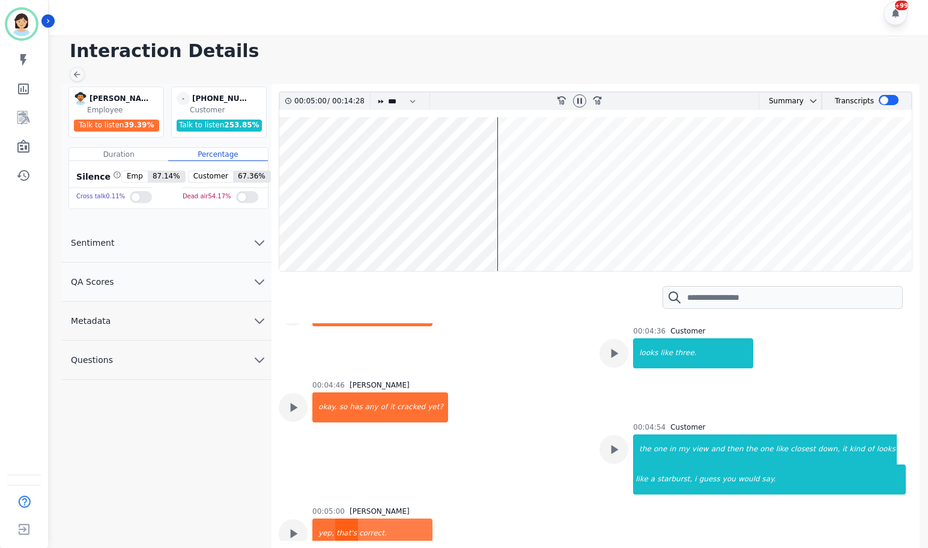
click at [342, 518] on div "that's" at bounding box center [346, 533] width 23 height 30
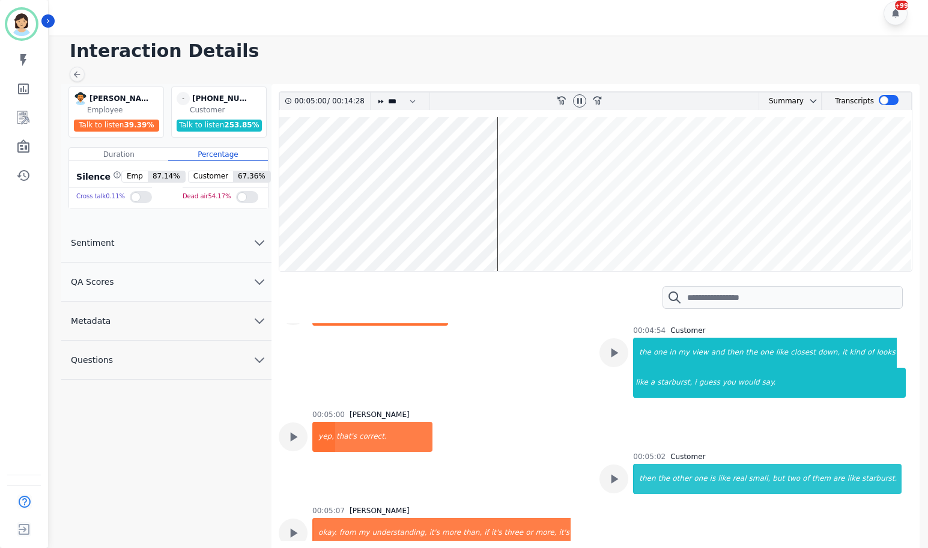
scroll to position [2897, 0]
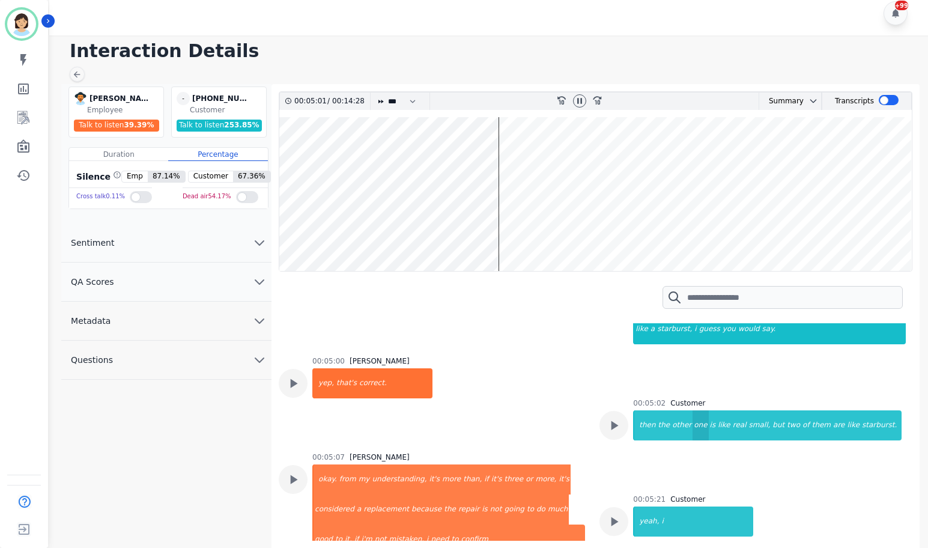
click at [692, 410] on div "one" at bounding box center [700, 425] width 16 height 30
click at [381, 464] on div "understanding," at bounding box center [399, 479] width 57 height 30
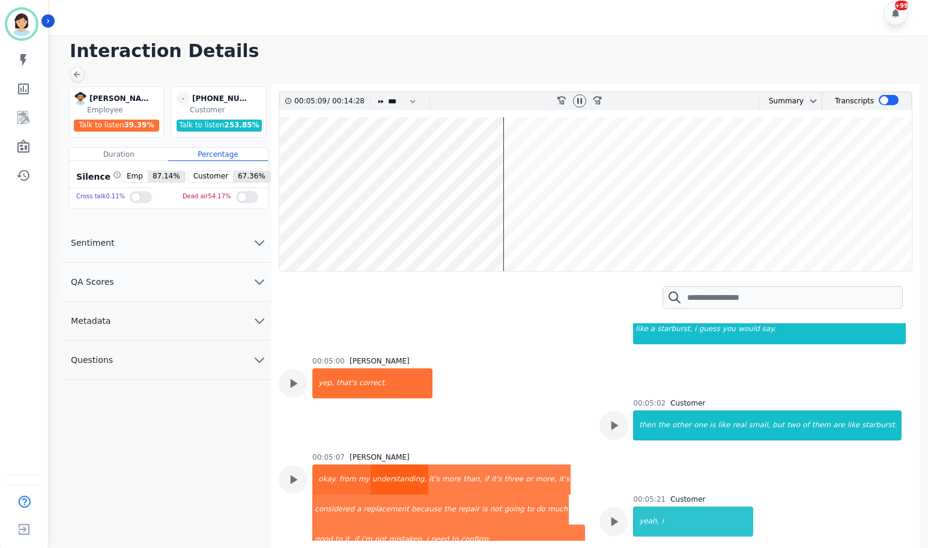
click at [381, 464] on div "understanding," at bounding box center [399, 479] width 57 height 30
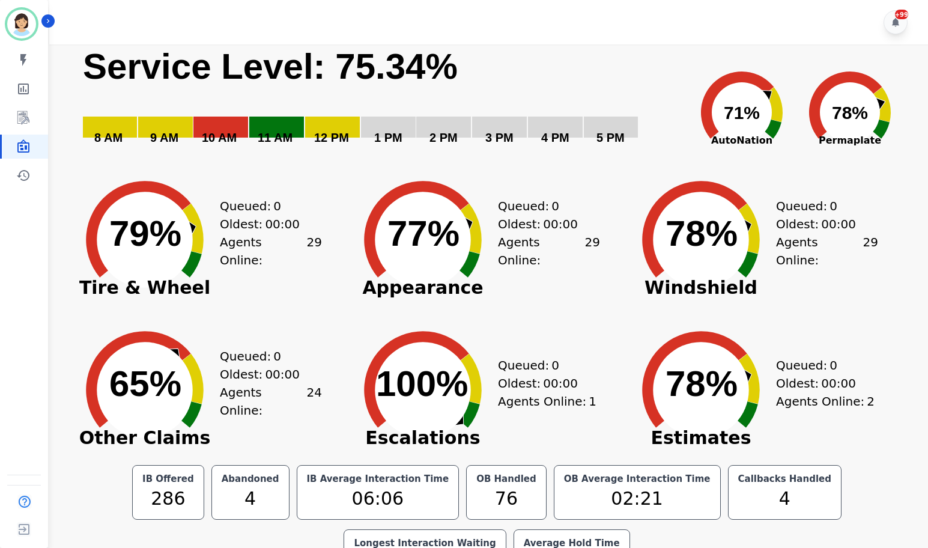
click at [587, 79] on rect "Service Level: 0%" at bounding box center [383, 102] width 603 height 117
click at [298, 101] on rect "Service Level: 0%" at bounding box center [383, 102] width 603 height 117
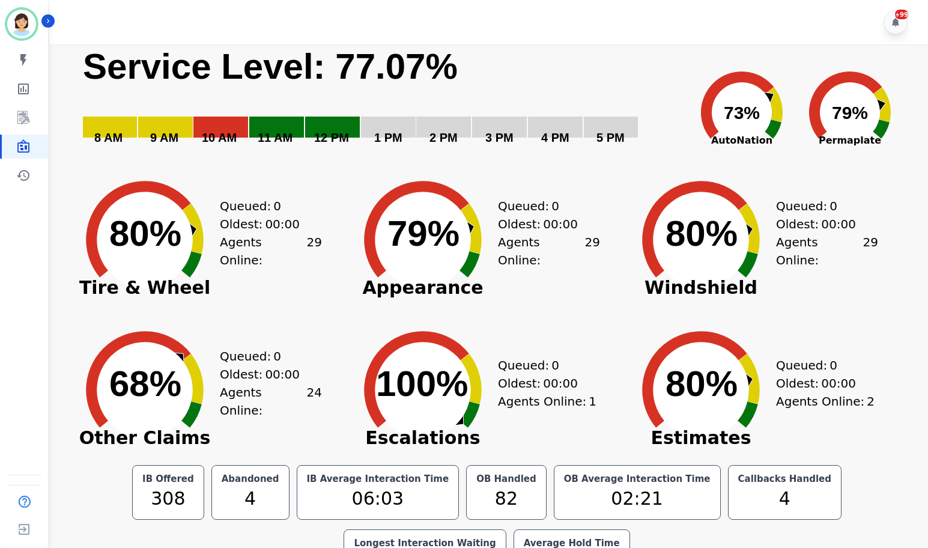
click at [491, 91] on rect "Service Level: 0%" at bounding box center [383, 102] width 603 height 117
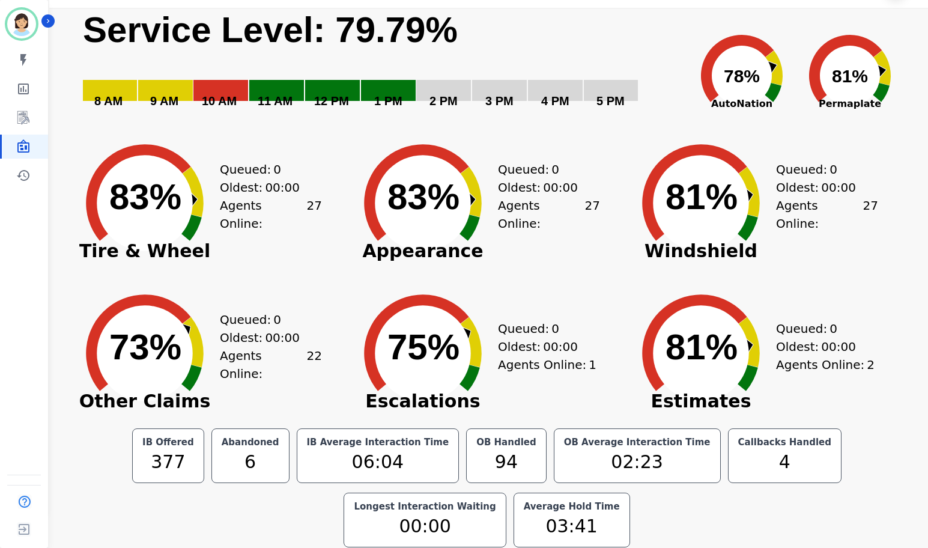
scroll to position [41, 0]
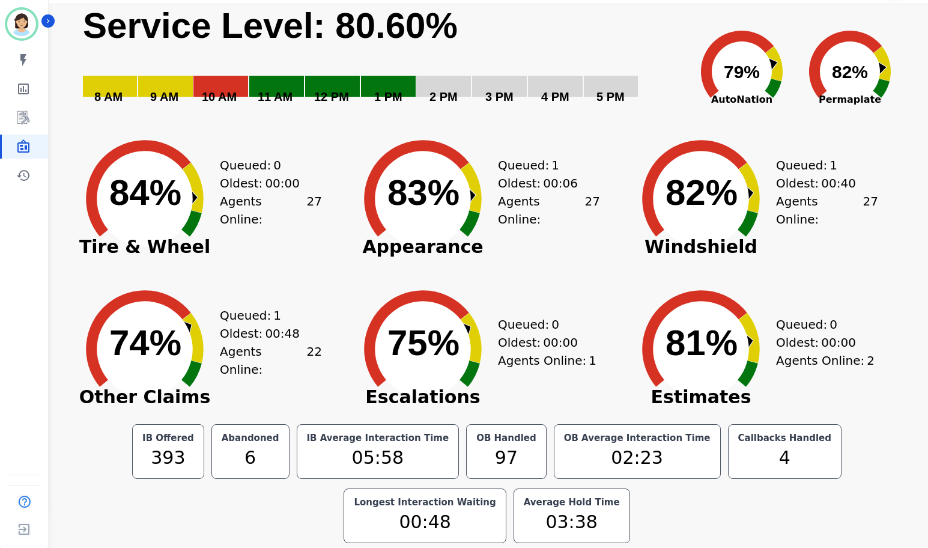
click at [646, 79] on rect "Service Level: 0%" at bounding box center [383, 62] width 603 height 117
